Goal: Task Accomplishment & Management: Complete application form

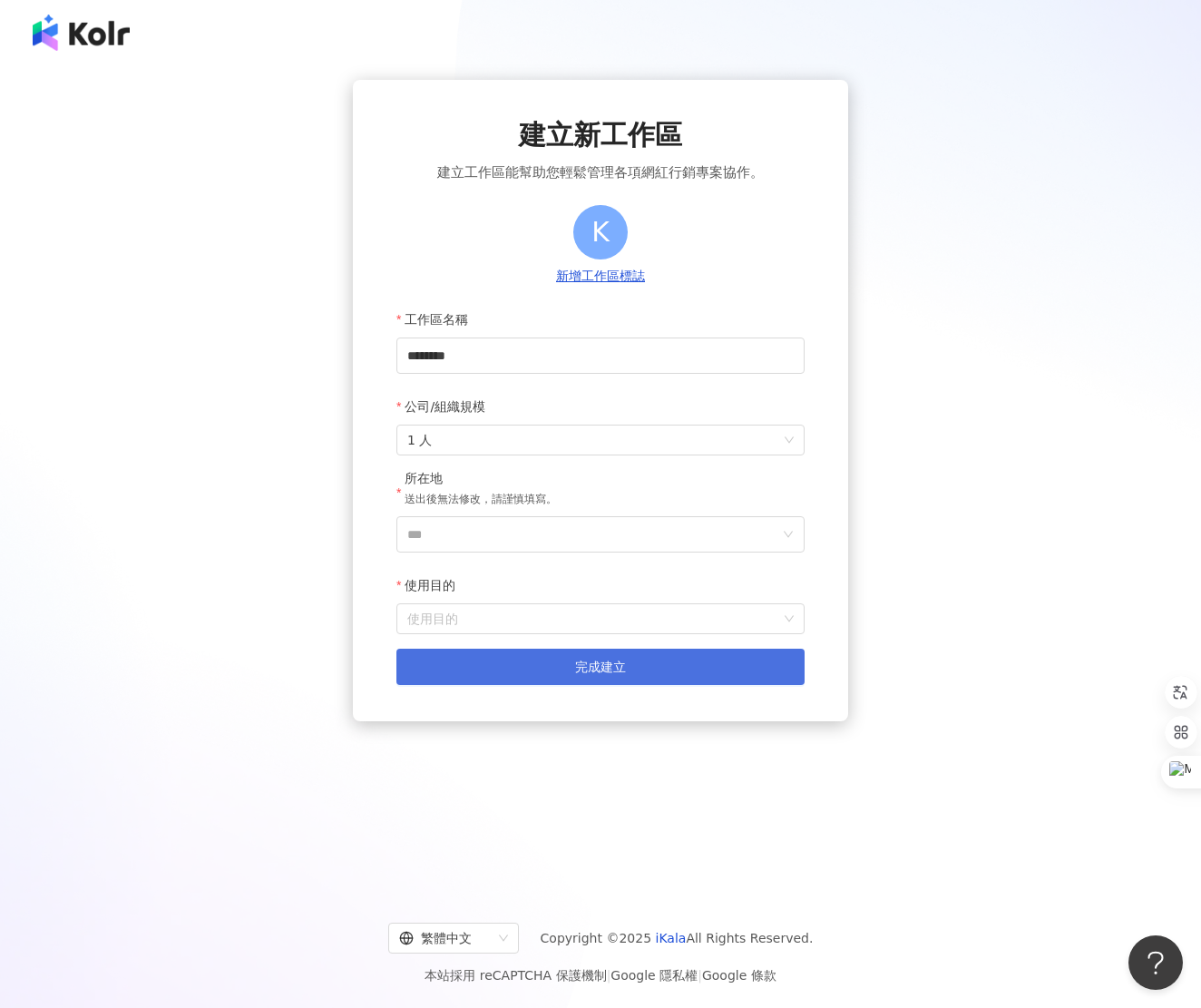
click at [654, 655] on button "完成建立" at bounding box center [600, 666] width 408 height 36
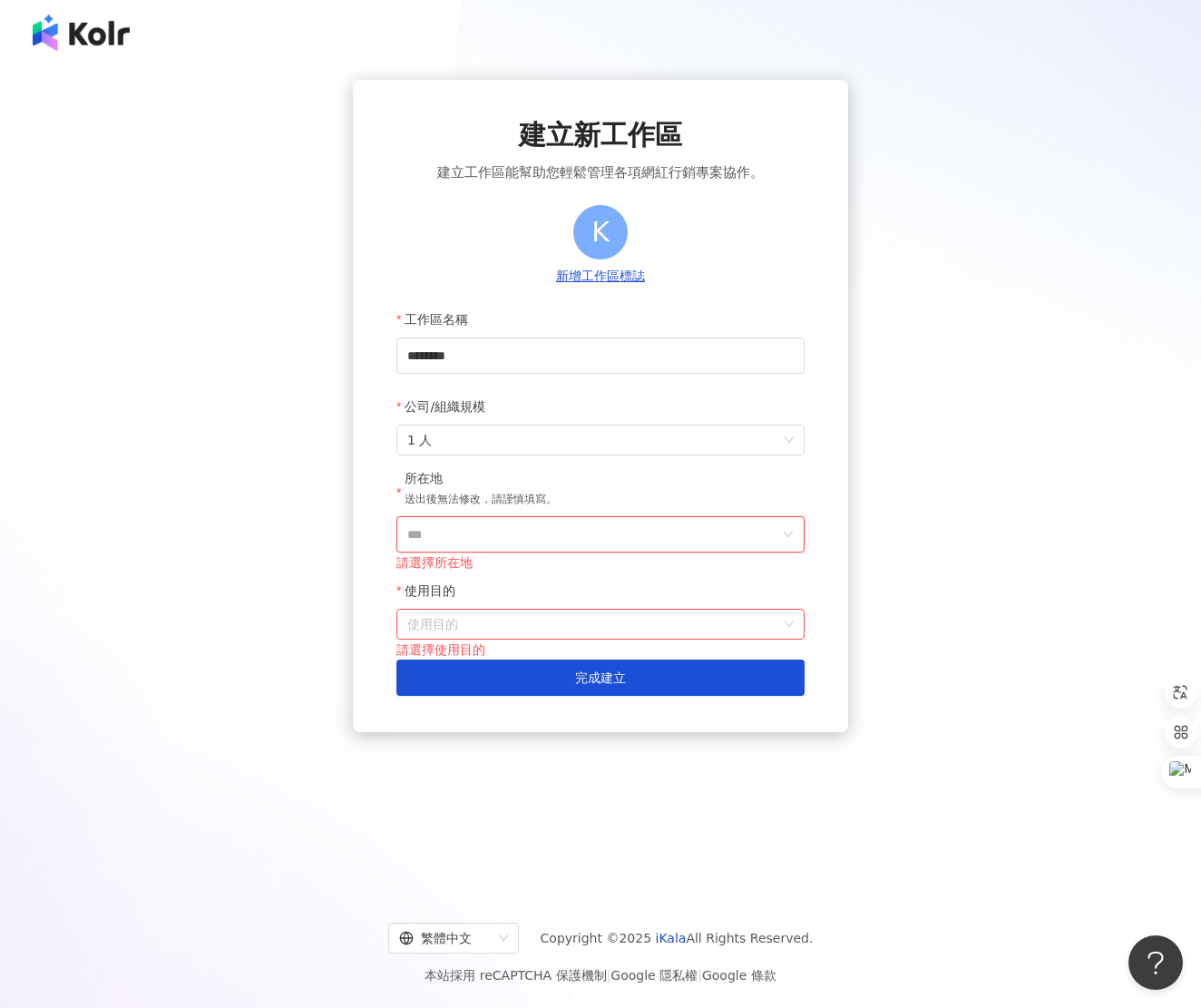
click at [513, 541] on input "***" at bounding box center [593, 533] width 371 height 34
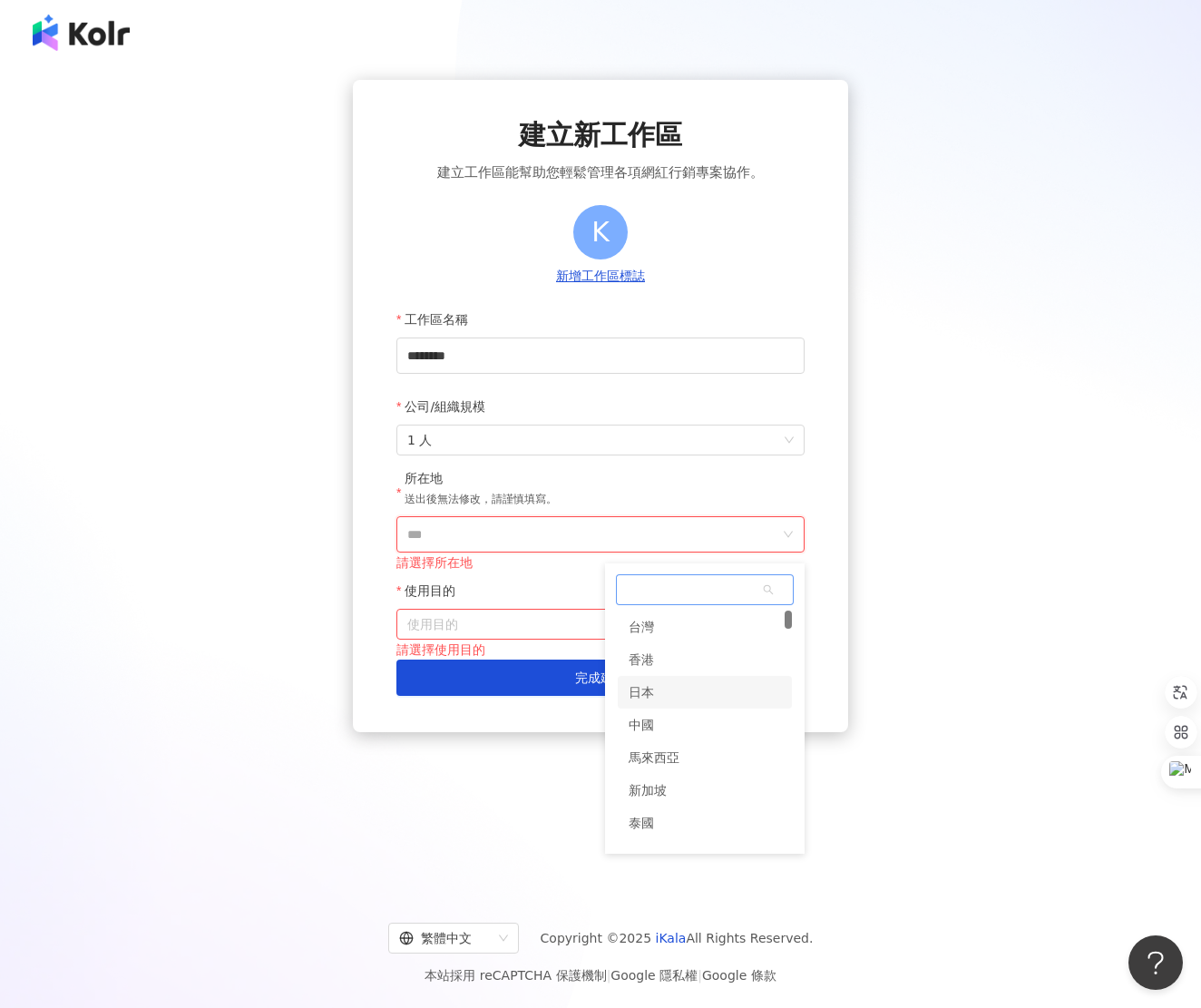
click at [703, 697] on div "日本" at bounding box center [705, 691] width 174 height 32
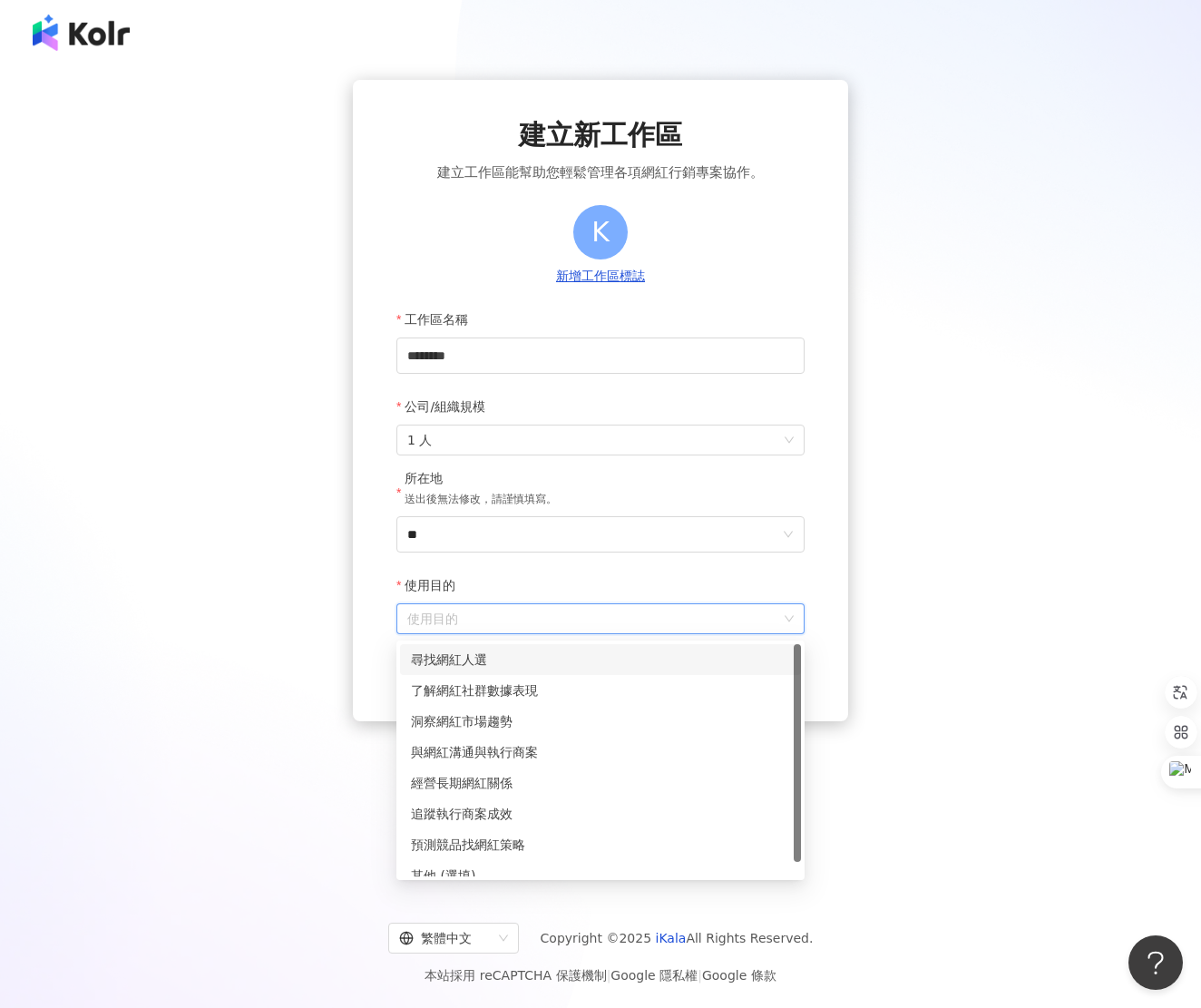
click at [615, 621] on input "使用目的" at bounding box center [600, 619] width 386 height 29
click at [613, 658] on div "尋找網紅人選" at bounding box center [600, 659] width 379 height 19
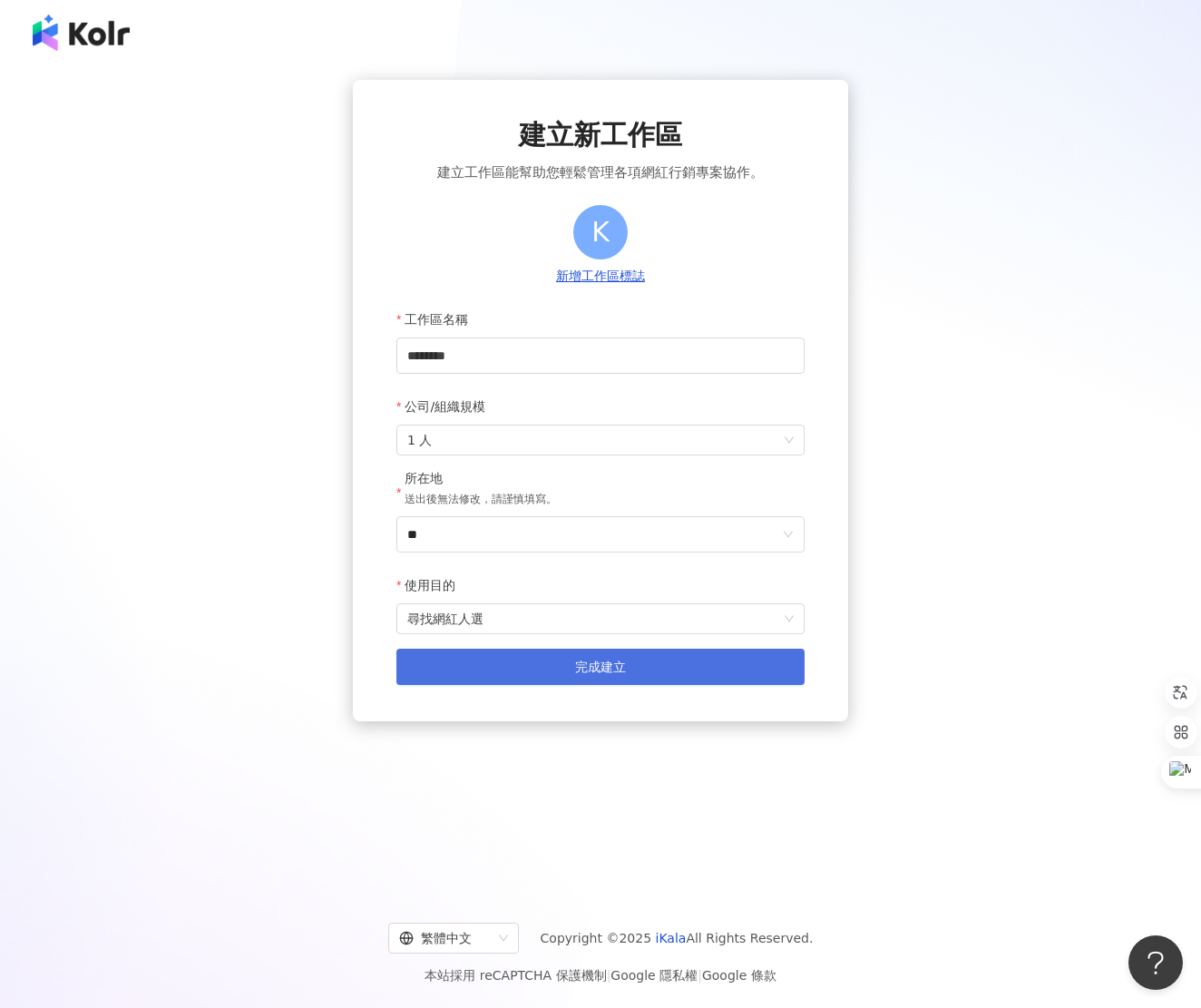
click at [613, 657] on button "完成建立" at bounding box center [600, 666] width 408 height 36
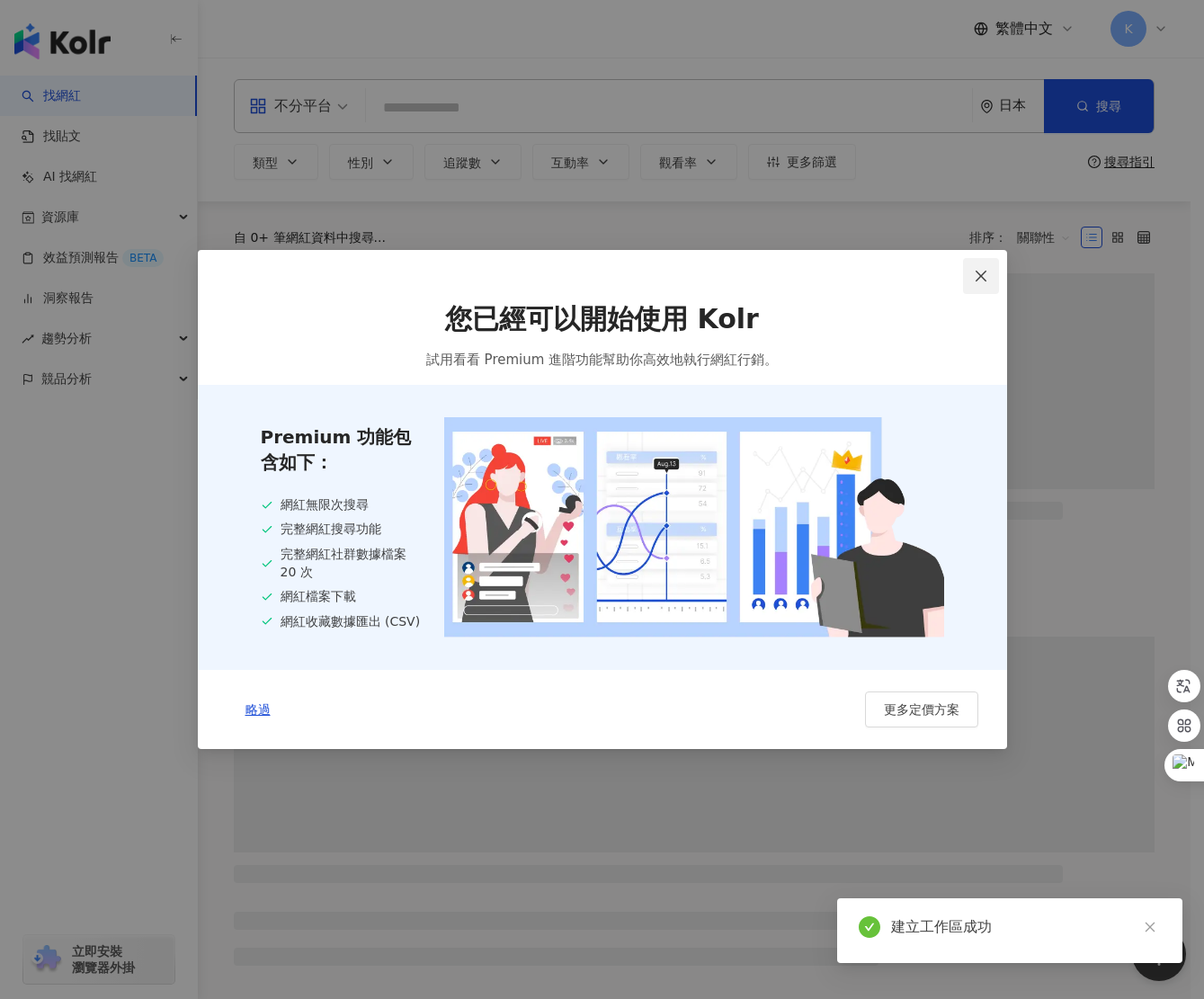
click at [980, 286] on button "Close" at bounding box center [980, 275] width 36 height 36
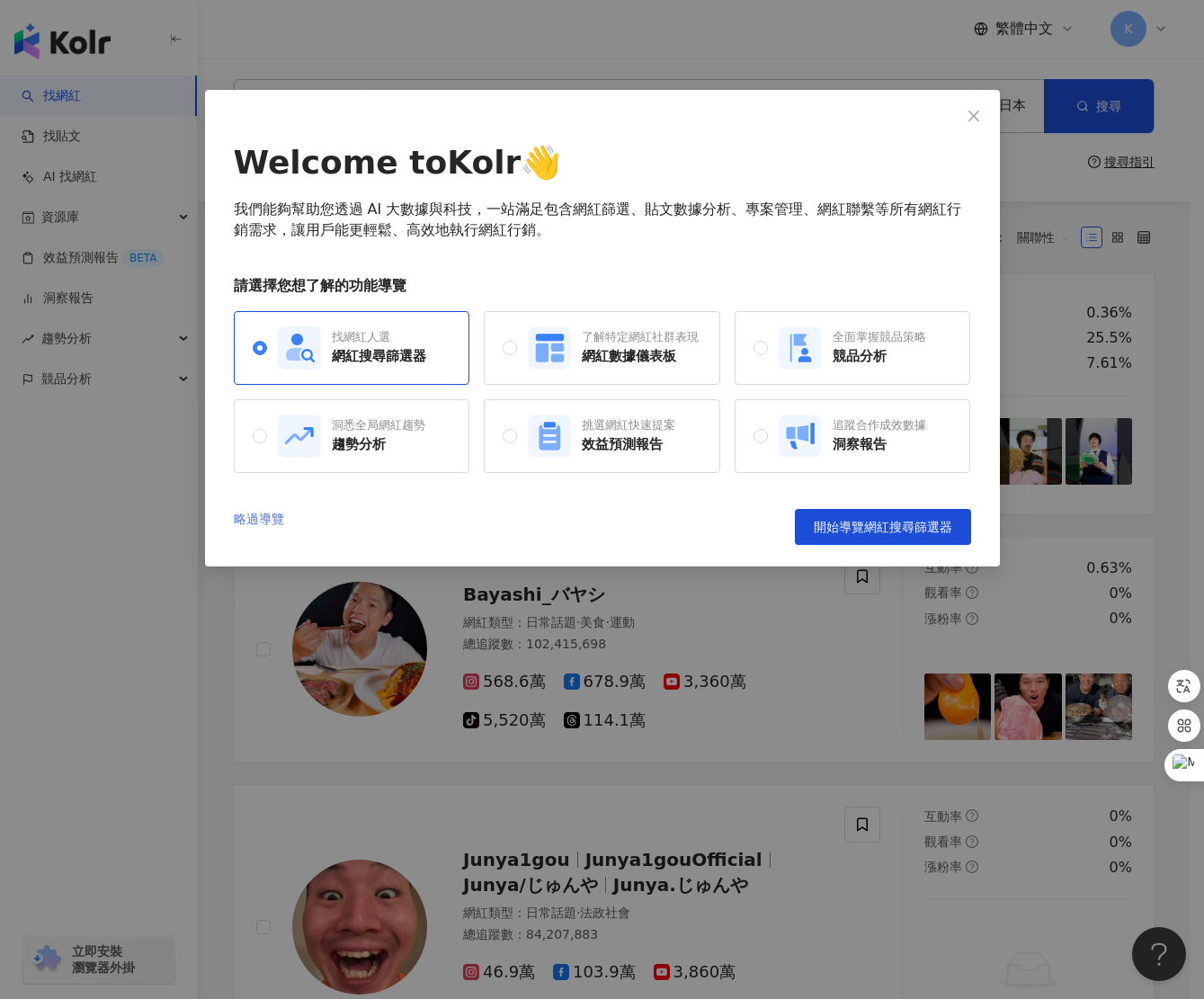
click at [257, 529] on link "略過導覽" at bounding box center [259, 527] width 50 height 36
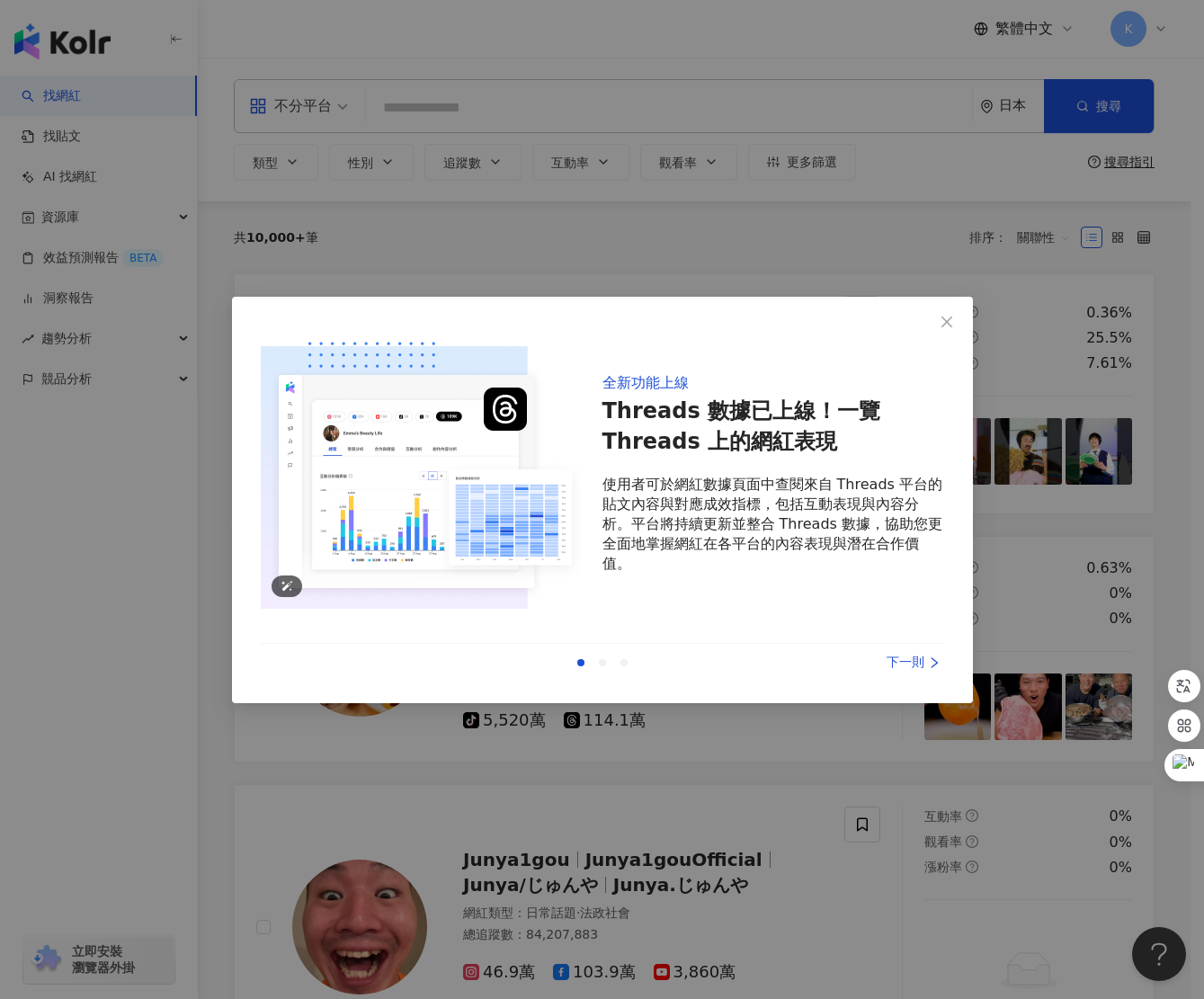
click at [322, 629] on div "全新功能上線 Threads 數據已上線！一覽 Threads 上的網紅表現 使用者可於網紅數據頁面中查閱來自 Threads 平台的貼文內容與對應成效指標，…" at bounding box center [602, 503] width 683 height 356
click at [216, 649] on div "全新功能上線 Threads 數據已上線！一覽 Threads 上的網紅表現 使用者可於網紅數據頁面中查閱來自 Threads 平台的貼文內容與對應成效指標，…" at bounding box center [602, 500] width 1204 height 999
click at [897, 665] on div "下一則" at bounding box center [876, 662] width 135 height 19
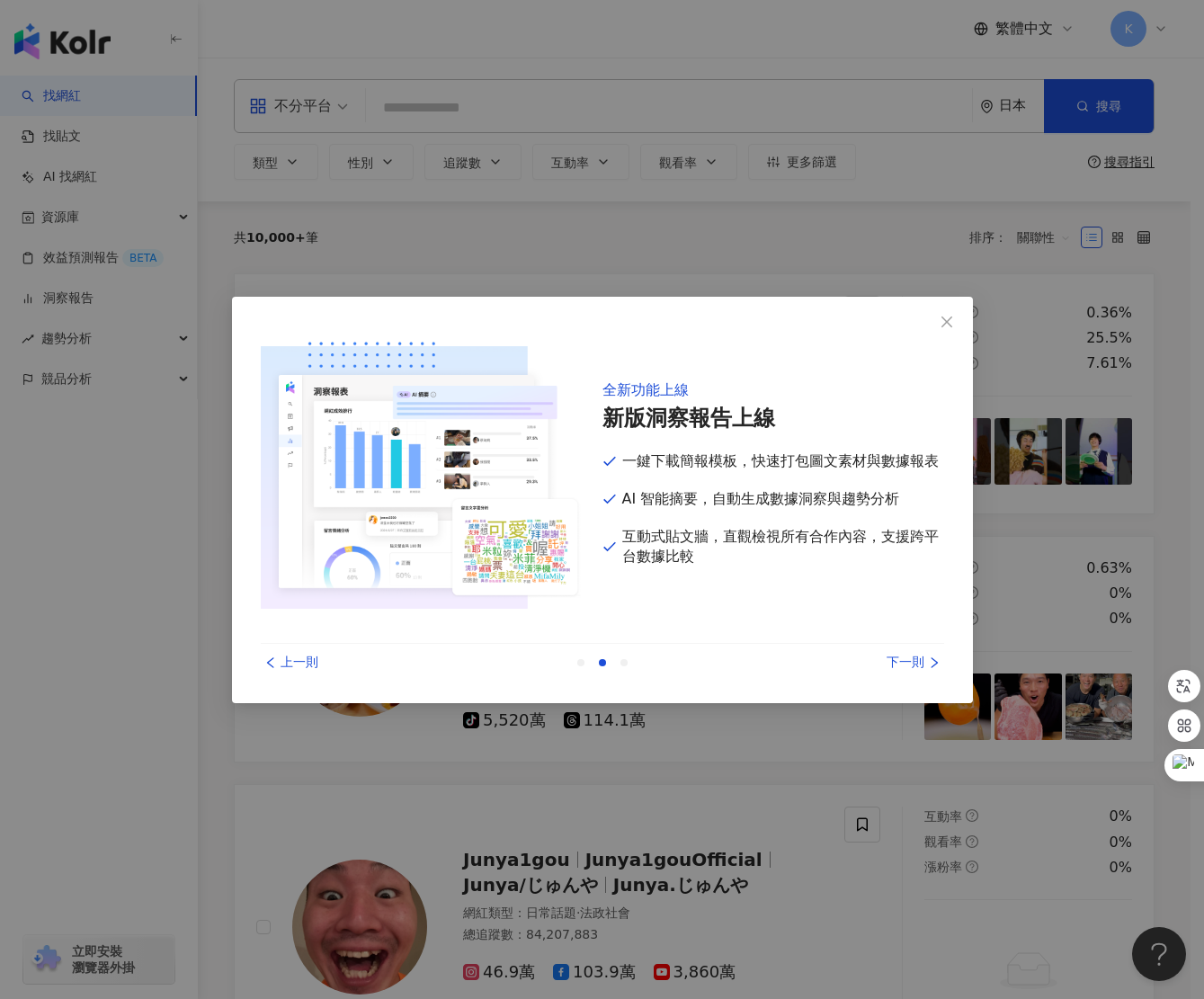
click at [902, 663] on div "下一則" at bounding box center [876, 662] width 135 height 19
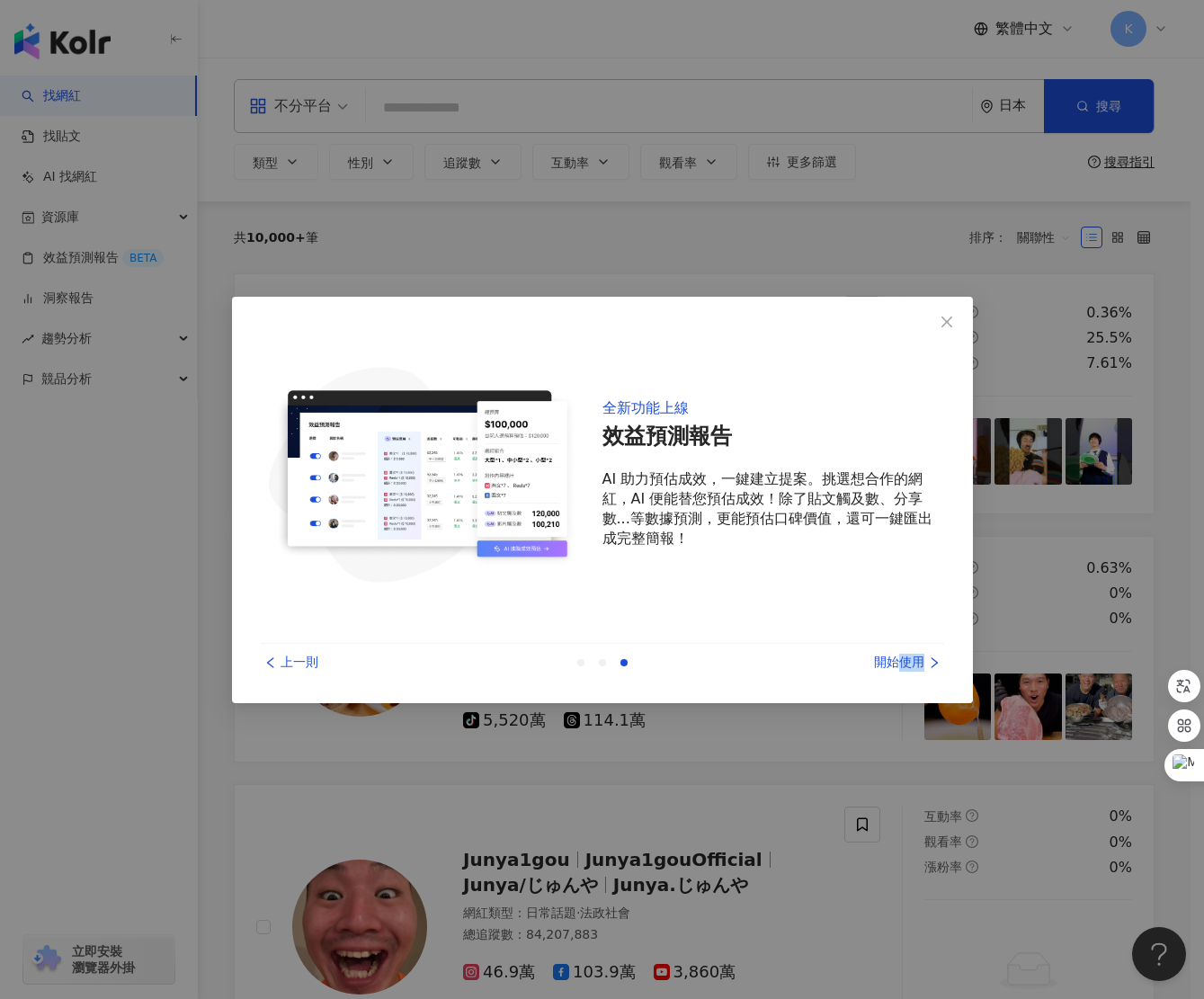
click at [903, 663] on div "開始使用" at bounding box center [876, 662] width 135 height 19
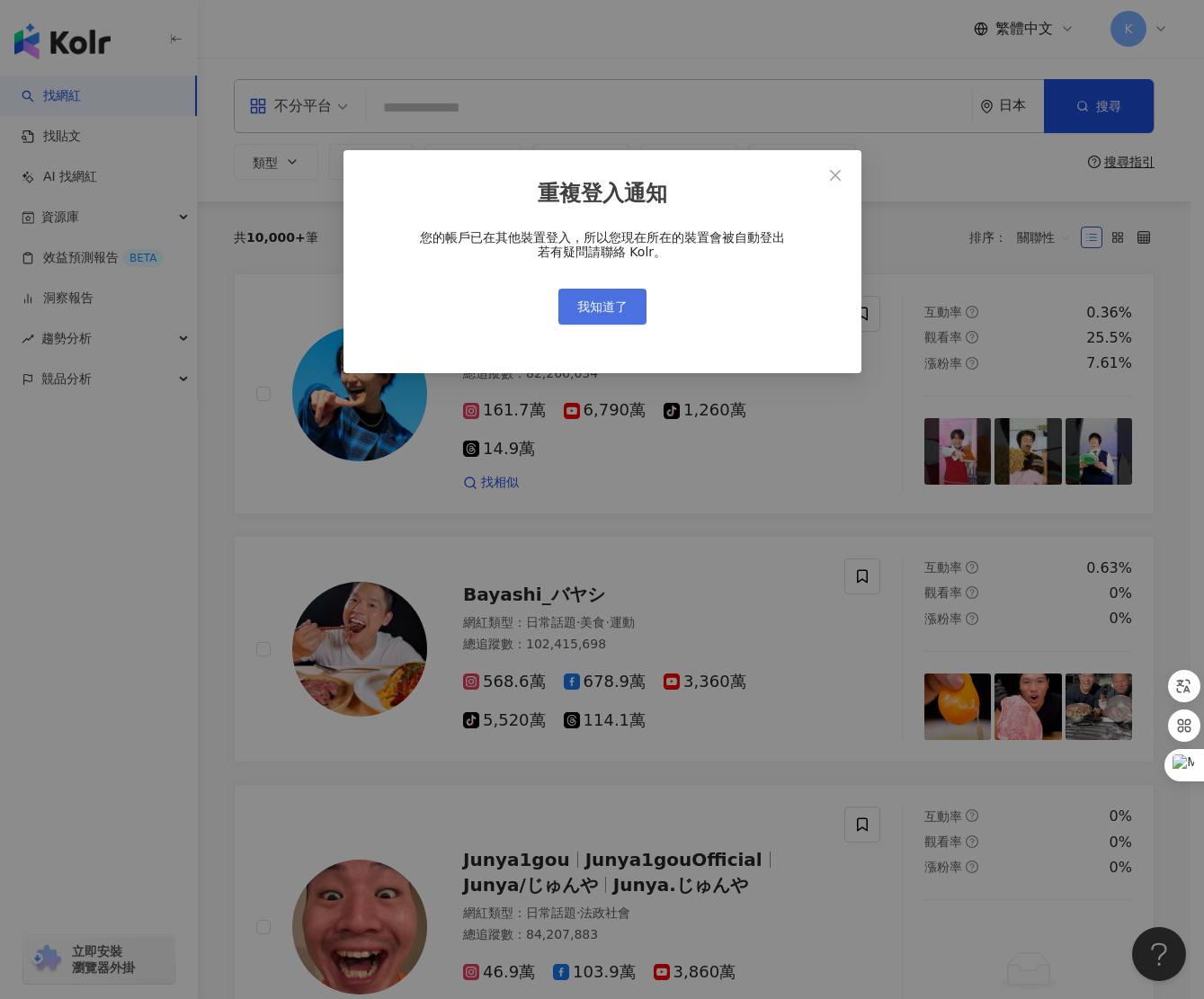
click at [613, 308] on span "我知道了" at bounding box center [602, 306] width 50 height 14
